Goal: Use online tool/utility

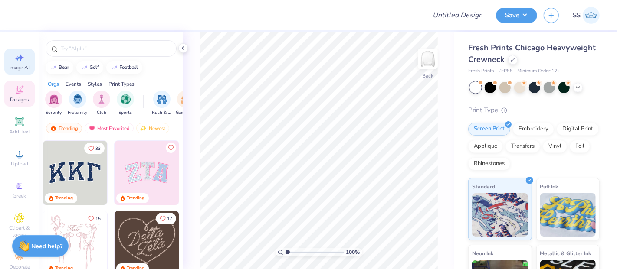
click at [14, 64] on div "Image AI" at bounding box center [19, 62] width 30 height 26
select select "4"
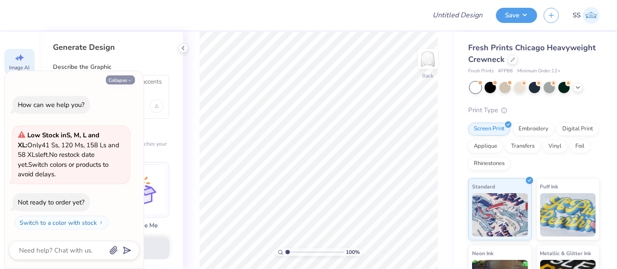
click at [122, 80] on button "Collapse" at bounding box center [120, 79] width 29 height 9
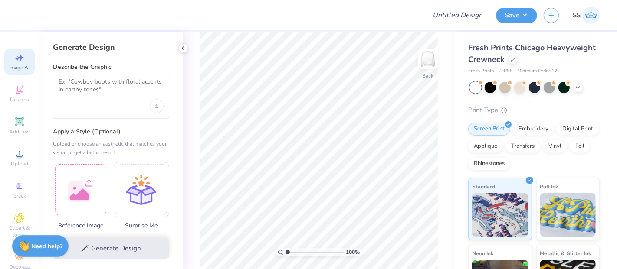
type textarea "x"
click at [132, 88] on textarea at bounding box center [111, 89] width 105 height 22
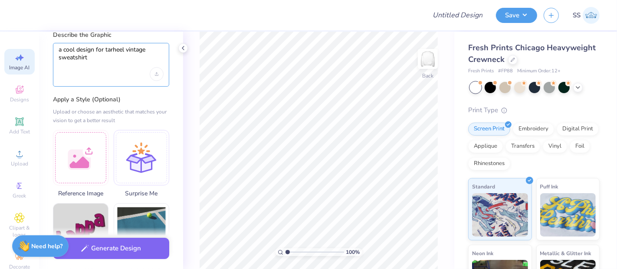
scroll to position [16, 0]
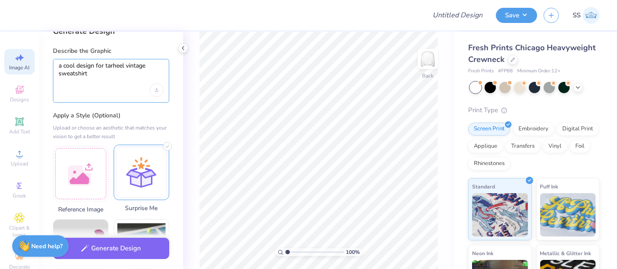
type textarea "a cool design for tarheel vintage sweatshirt"
click at [137, 167] on div at bounding box center [142, 173] width 56 height 56
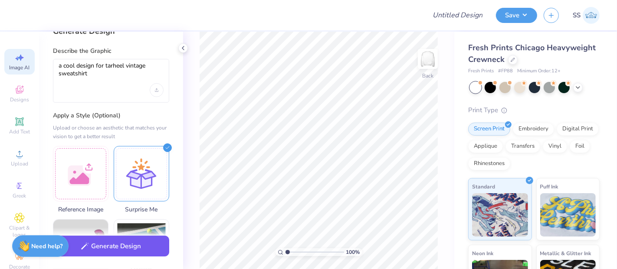
click at [125, 248] on button "Generate Design" at bounding box center [111, 246] width 116 height 21
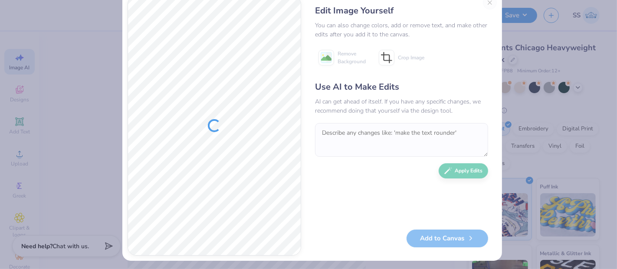
scroll to position [24, 0]
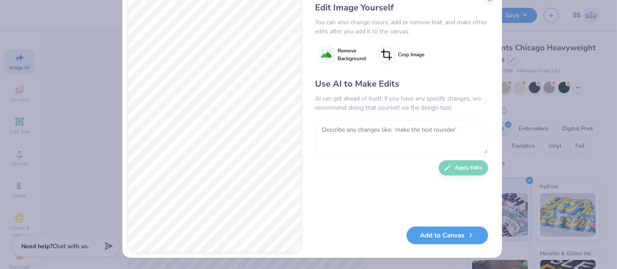
click at [385, 141] on textarea at bounding box center [401, 137] width 173 height 34
type textarea "remove the teddy"
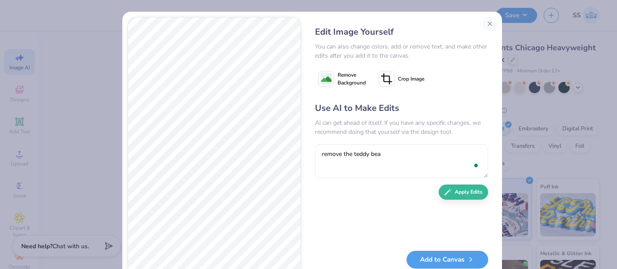
type textarea "remove the teddy bear"
